Goal: Task Accomplishment & Management: Use online tool/utility

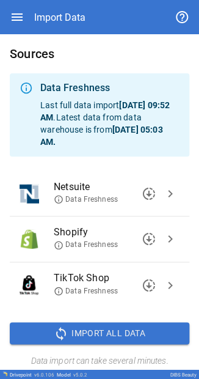
scroll to position [7, 0]
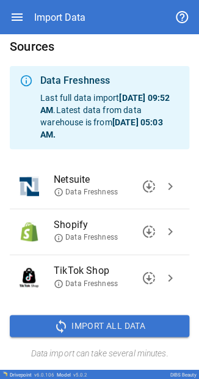
click at [164, 181] on span "chevron_right" at bounding box center [170, 186] width 15 height 15
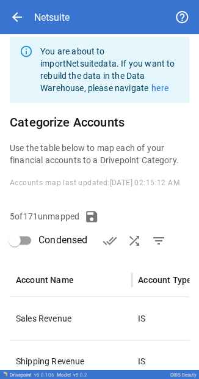
scroll to position [169, 0]
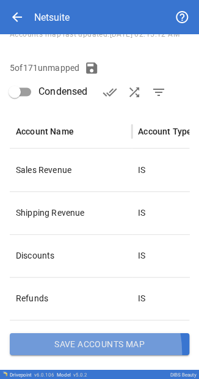
click at [65, 352] on button "Save Accounts Map" at bounding box center [99, 343] width 179 height 22
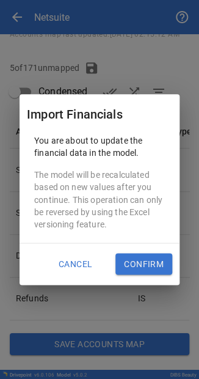
drag, startPoint x: 9, startPoint y: 114, endPoint x: 137, endPoint y: 249, distance: 186.6
click at [137, 249] on div "Cancel Confirm" at bounding box center [100, 264] width 160 height 42
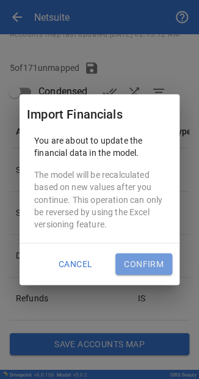
click at [136, 256] on button "Confirm" at bounding box center [143, 264] width 57 height 22
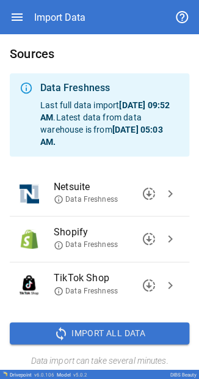
click at [63, 1] on span "chevron_right" at bounding box center [170, 238] width 15 height 15
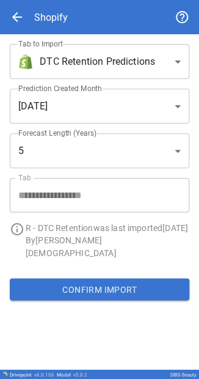
click at [18, 1] on span "arrow_back" at bounding box center [17, 17] width 15 height 15
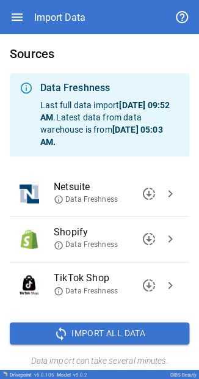
click at [63, 1] on span "chevron_right" at bounding box center [170, 238] width 15 height 15
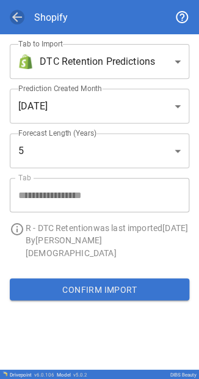
click at [18, 1] on span "arrow_back" at bounding box center [17, 17] width 15 height 15
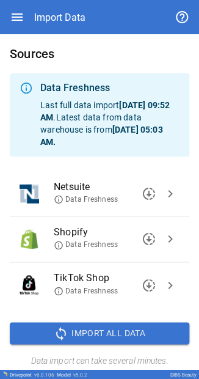
click at [63, 1] on span "chevron_right" at bounding box center [170, 193] width 15 height 15
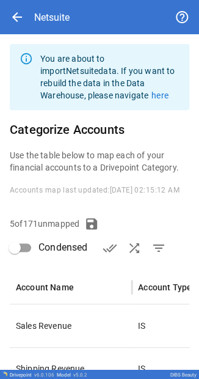
type input "**********"
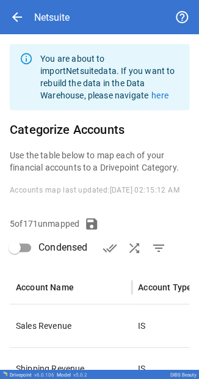
type input "**********"
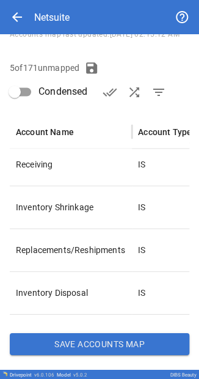
click at [63, 1] on div "**********" at bounding box center [99, 124] width 199 height 490
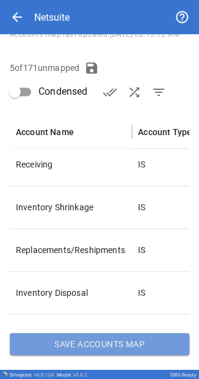
click at [63, 1] on button "Save Accounts Map" at bounding box center [99, 343] width 179 height 22
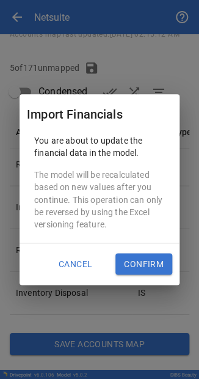
click at [63, 1] on button "Confirm" at bounding box center [143, 264] width 57 height 22
